Goal: Task Accomplishment & Management: Use online tool/utility

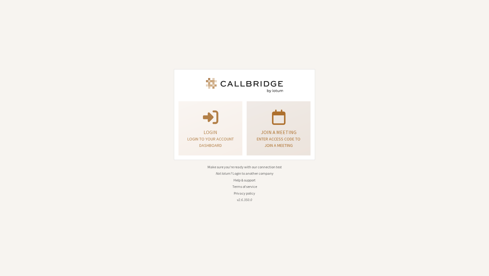
click at [276, 125] on div "Join a meeting Enter access code to join a meeting" at bounding box center [278, 128] width 57 height 49
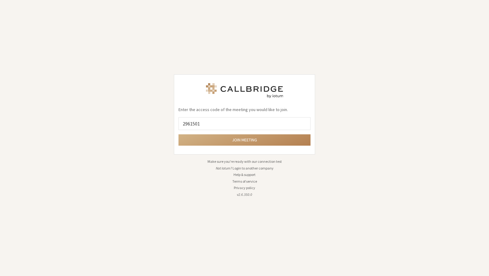
type input "2961501"
click at [179, 134] on button "Join meeting" at bounding box center [245, 139] width 132 height 11
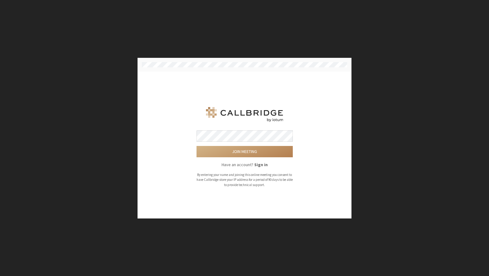
click at [197, 146] on button "Join meeting" at bounding box center [245, 151] width 96 height 11
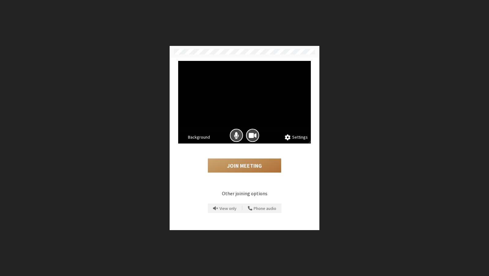
click at [255, 169] on button "Join Meeting" at bounding box center [244, 165] width 73 height 14
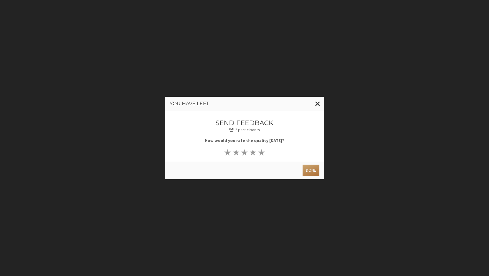
click at [313, 167] on button "Done" at bounding box center [311, 170] width 17 height 11
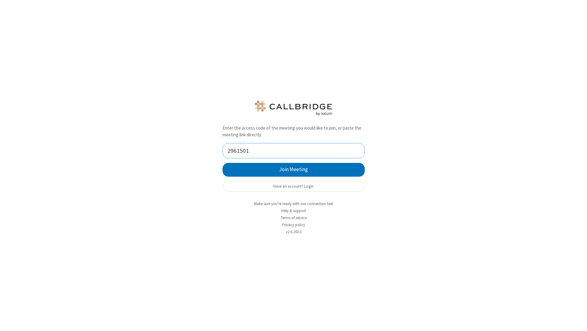
type input "2961501"
click at [223, 163] on button "Join Meeting" at bounding box center [294, 170] width 142 height 14
